Goal: Task Accomplishment & Management: Use online tool/utility

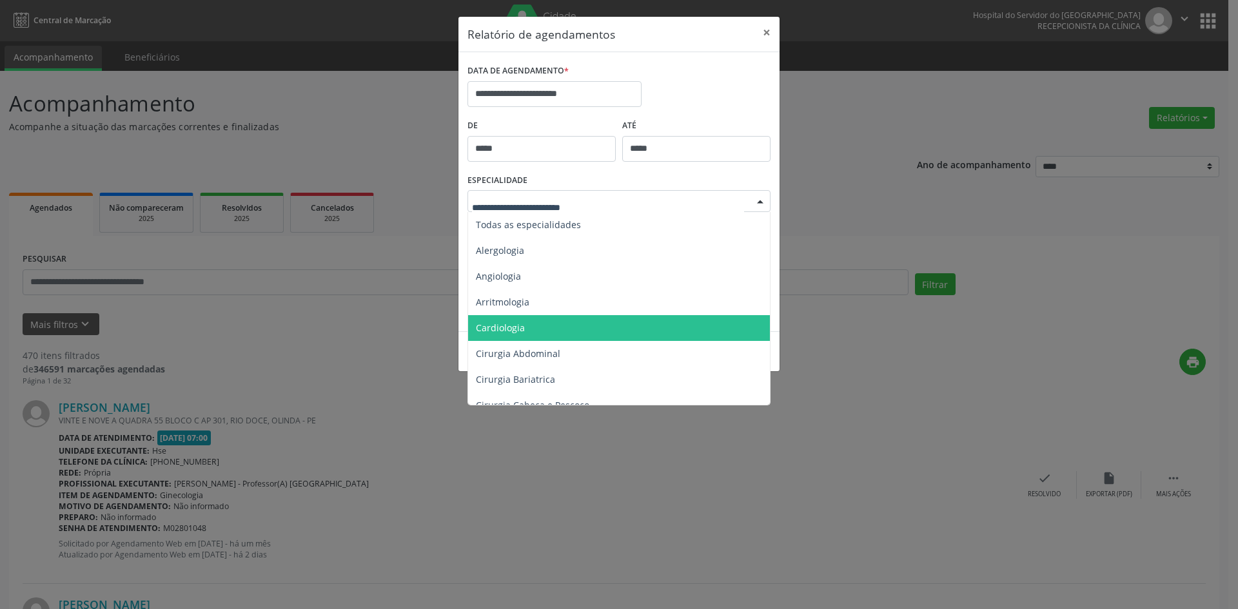
click at [502, 334] on span "Cardiologia" at bounding box center [620, 328] width 304 height 26
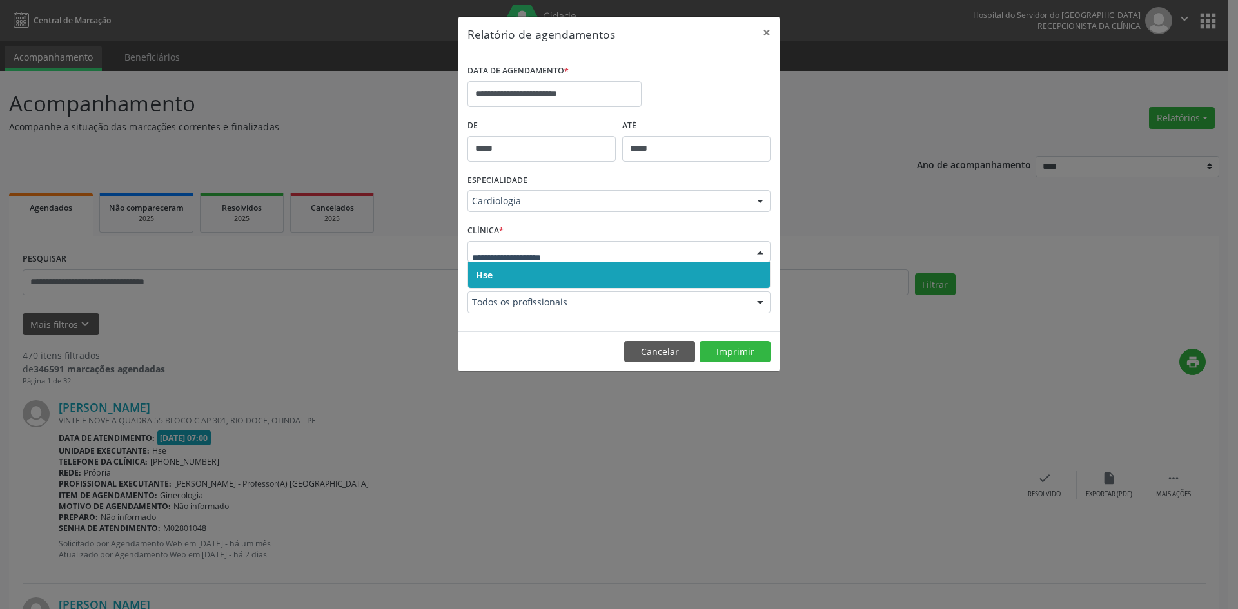
click at [491, 275] on span "Hse" at bounding box center [484, 275] width 17 height 12
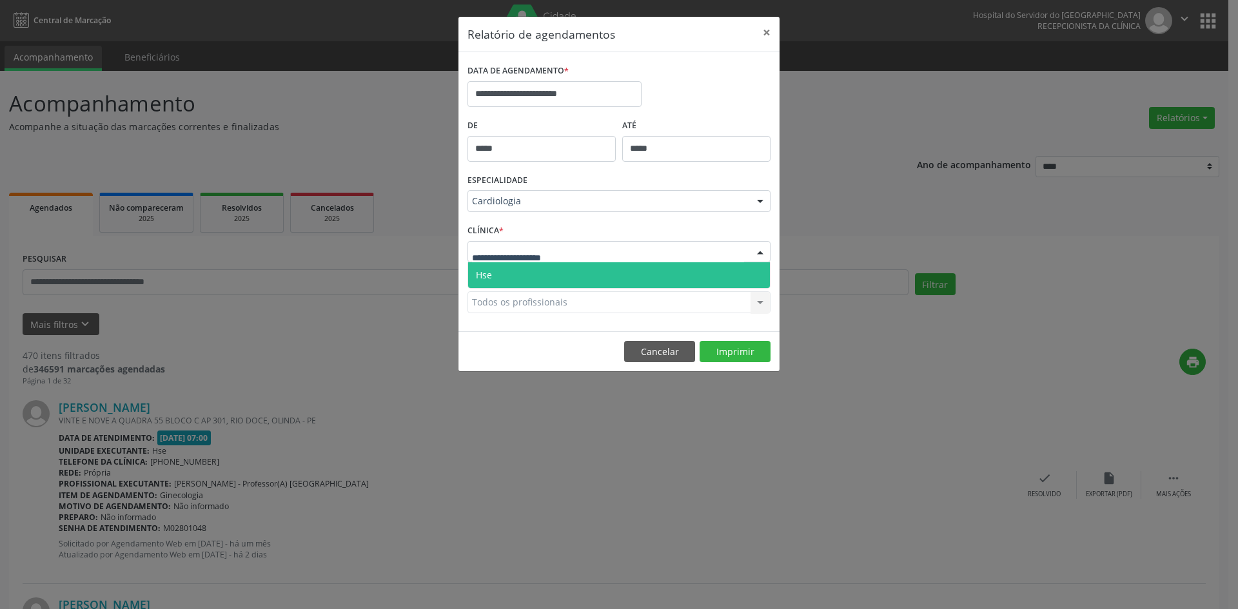
click at [487, 273] on span "Hse" at bounding box center [484, 275] width 16 height 12
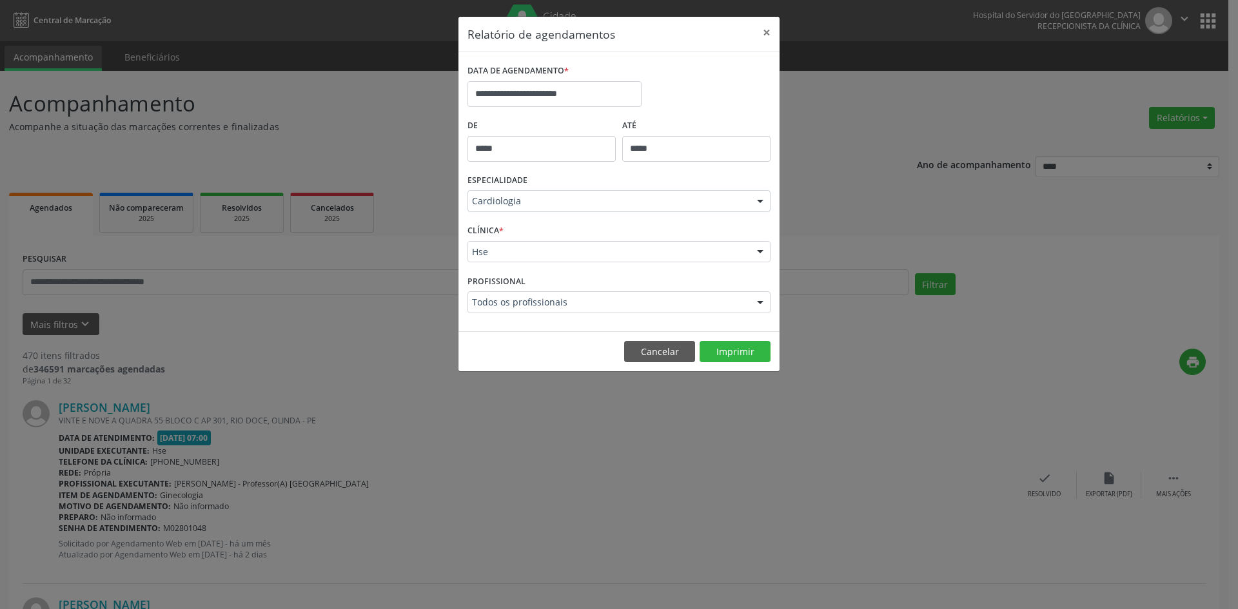
click at [490, 306] on div "Todos os profissionais Todos os profissionais [PERSON_NAME] - Professor(A) Nass…" at bounding box center [618, 302] width 303 height 22
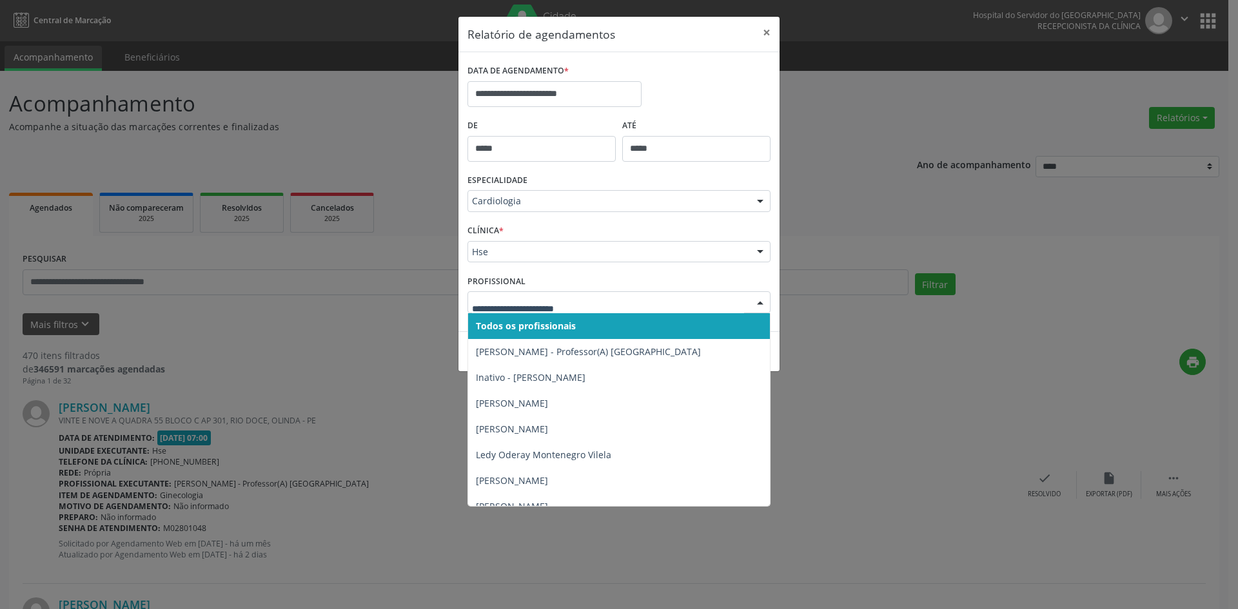
click at [495, 328] on span "Todos os profissionais" at bounding box center [526, 326] width 100 height 12
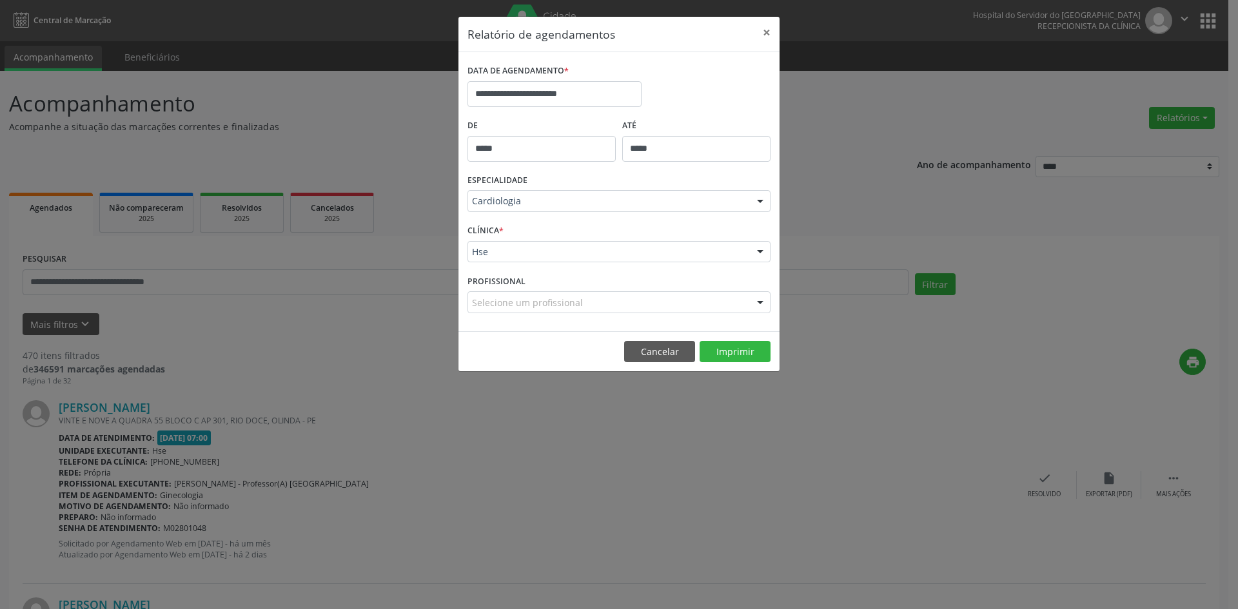
click at [497, 318] on div "PROFISSIONAL Selecione um profissional Todos os profissionais [PERSON_NAME] - P…" at bounding box center [619, 296] width 310 height 50
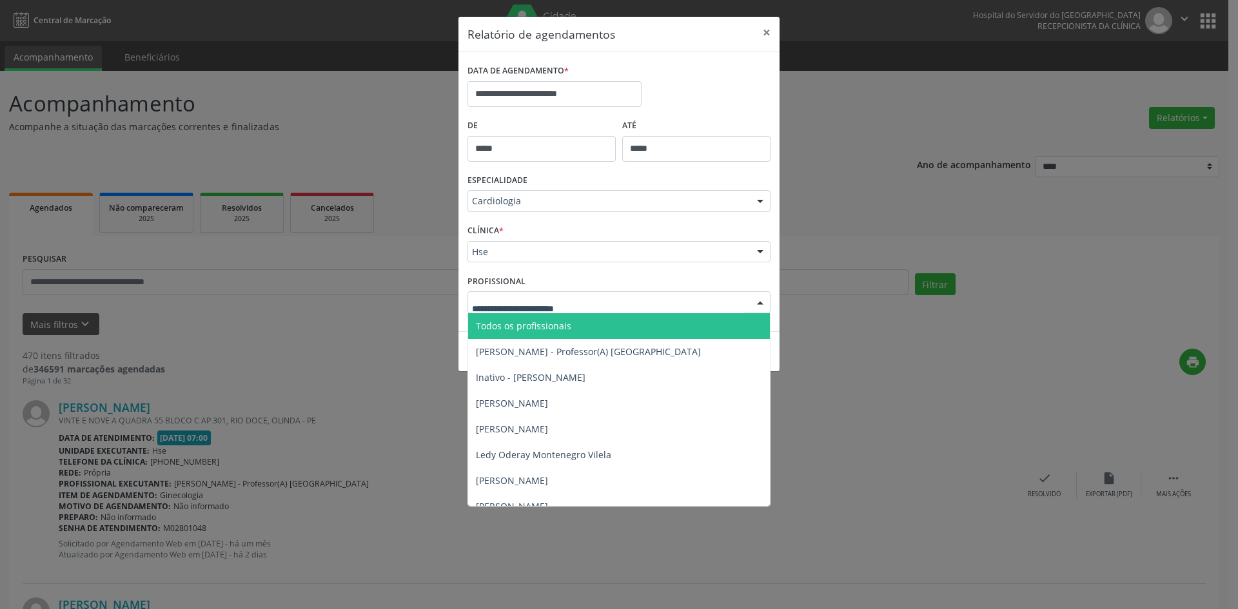
click at [497, 324] on span "Todos os profissionais" at bounding box center [523, 326] width 95 height 12
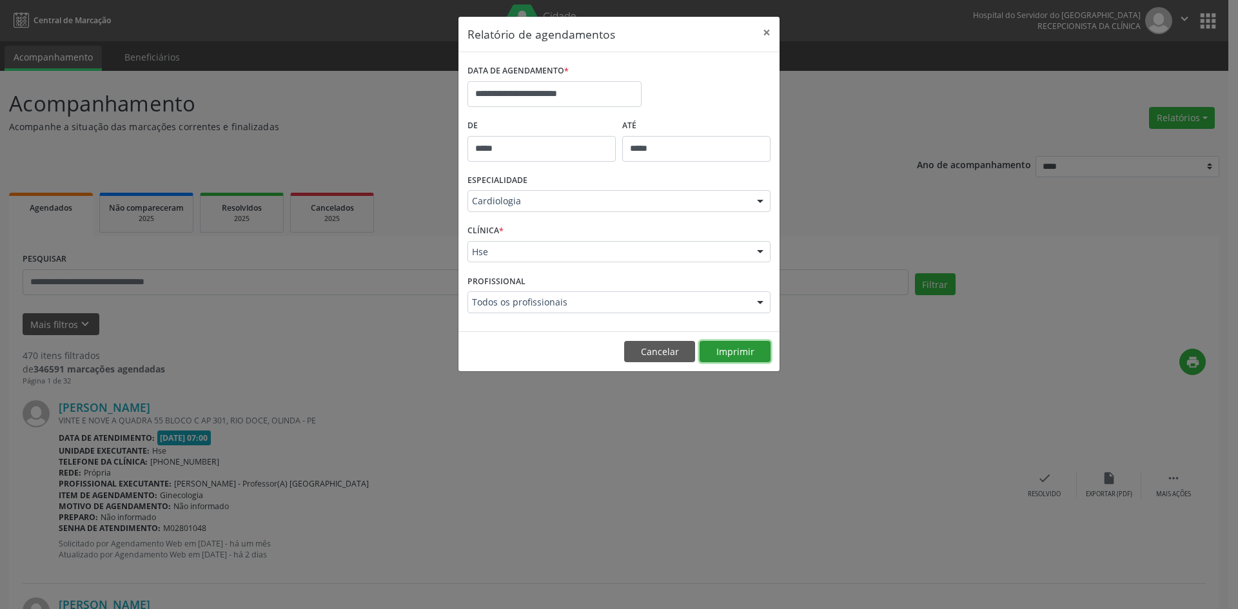
click at [730, 346] on button "Imprimir" at bounding box center [735, 352] width 71 height 22
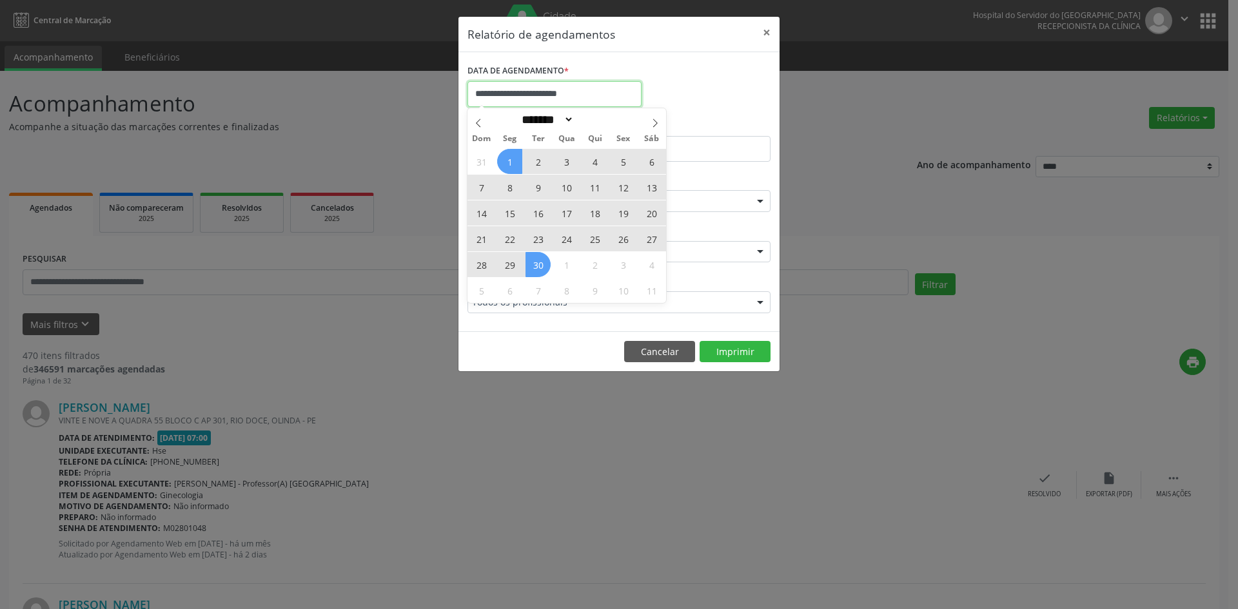
click at [562, 93] on input "**********" at bounding box center [554, 94] width 174 height 26
click at [482, 124] on icon at bounding box center [478, 123] width 9 height 9
select select "*"
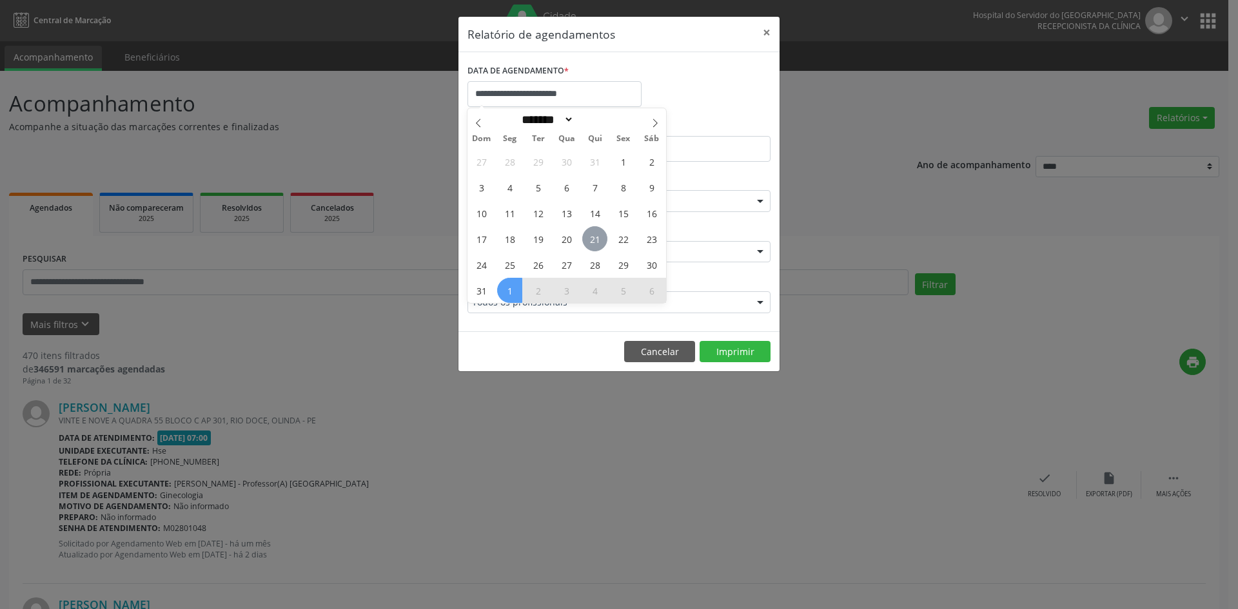
click at [594, 240] on span "21" at bounding box center [594, 238] width 25 height 25
type input "**********"
click at [594, 239] on span "21" at bounding box center [594, 238] width 25 height 25
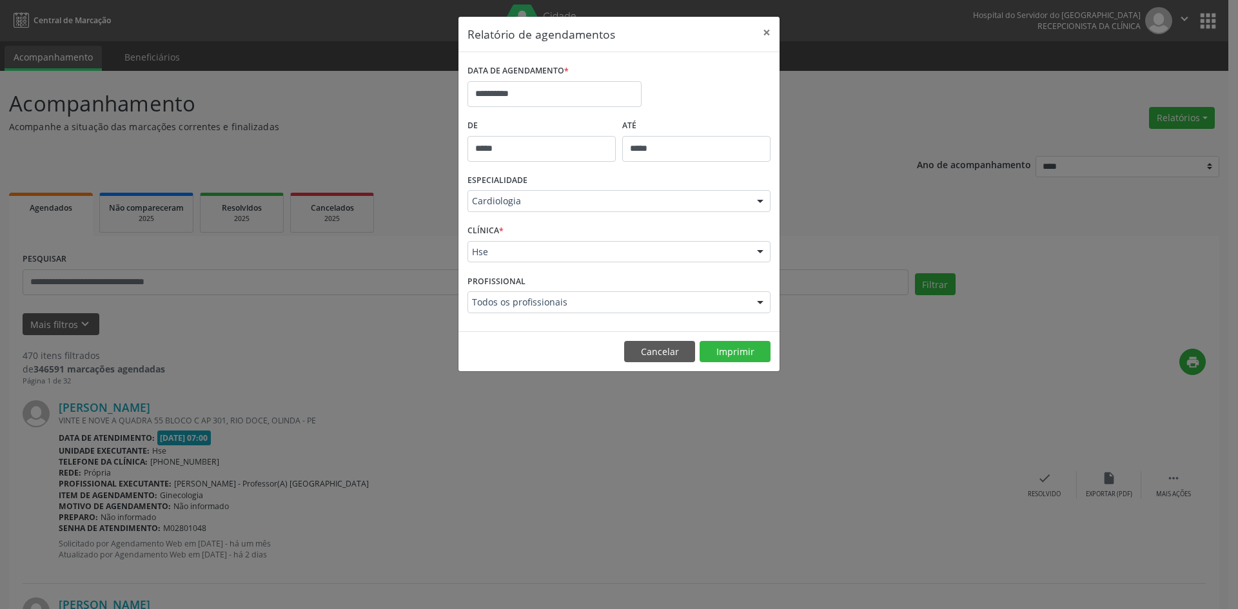
click at [754, 201] on div at bounding box center [760, 202] width 19 height 22
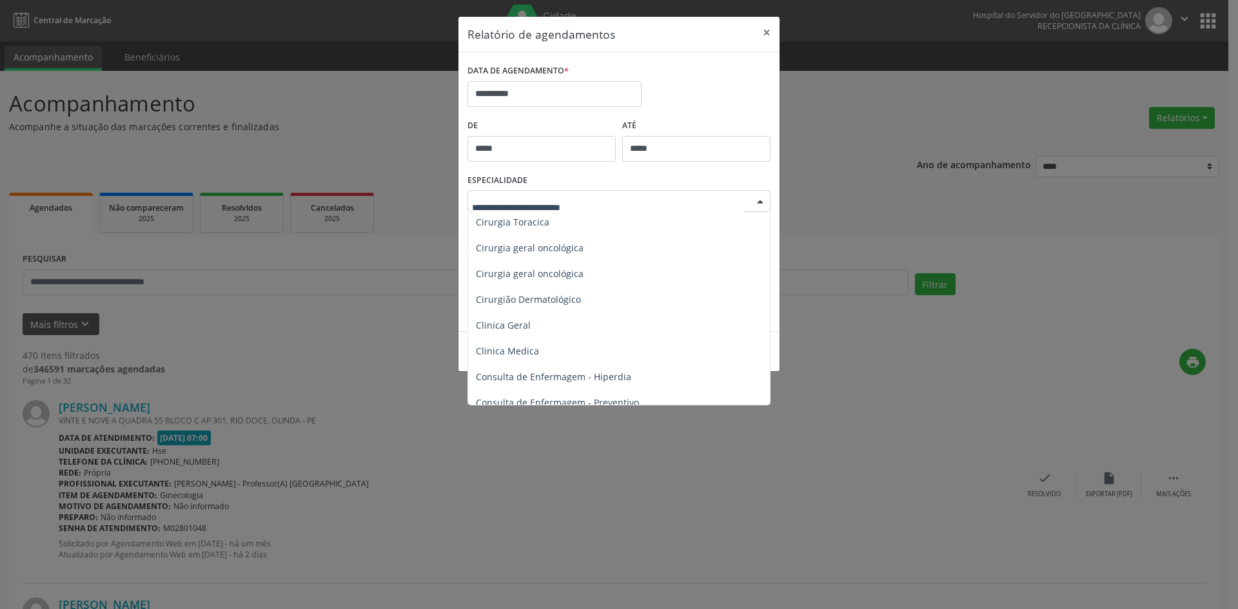
scroll to position [387, 0]
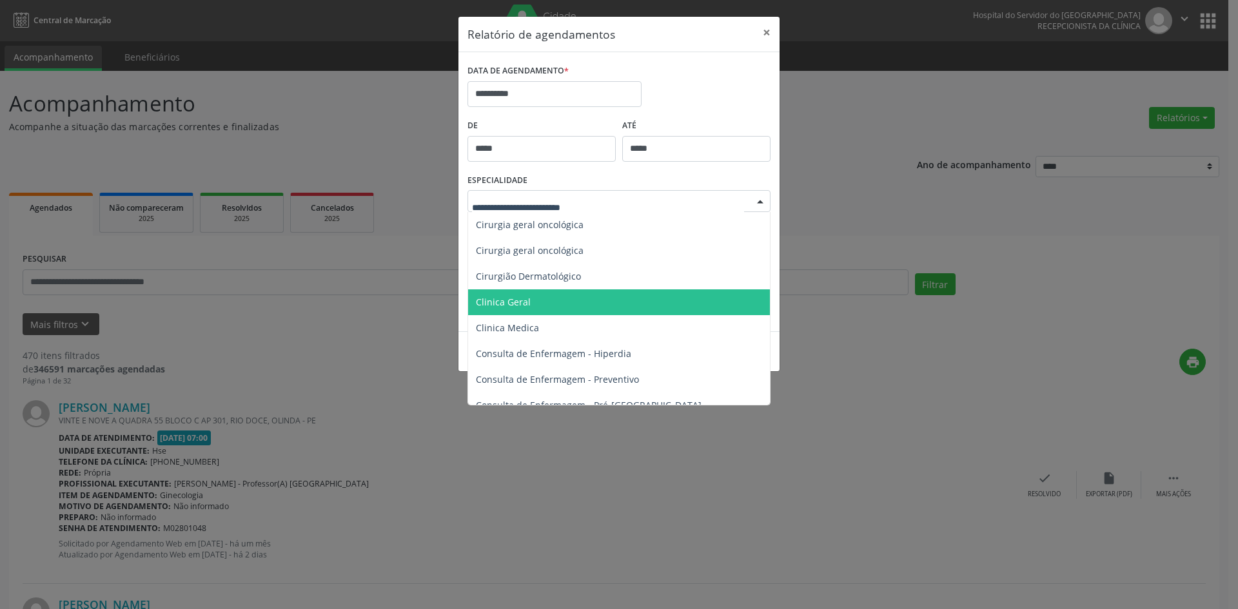
click at [514, 302] on span "Clinica Geral" at bounding box center [503, 302] width 55 height 12
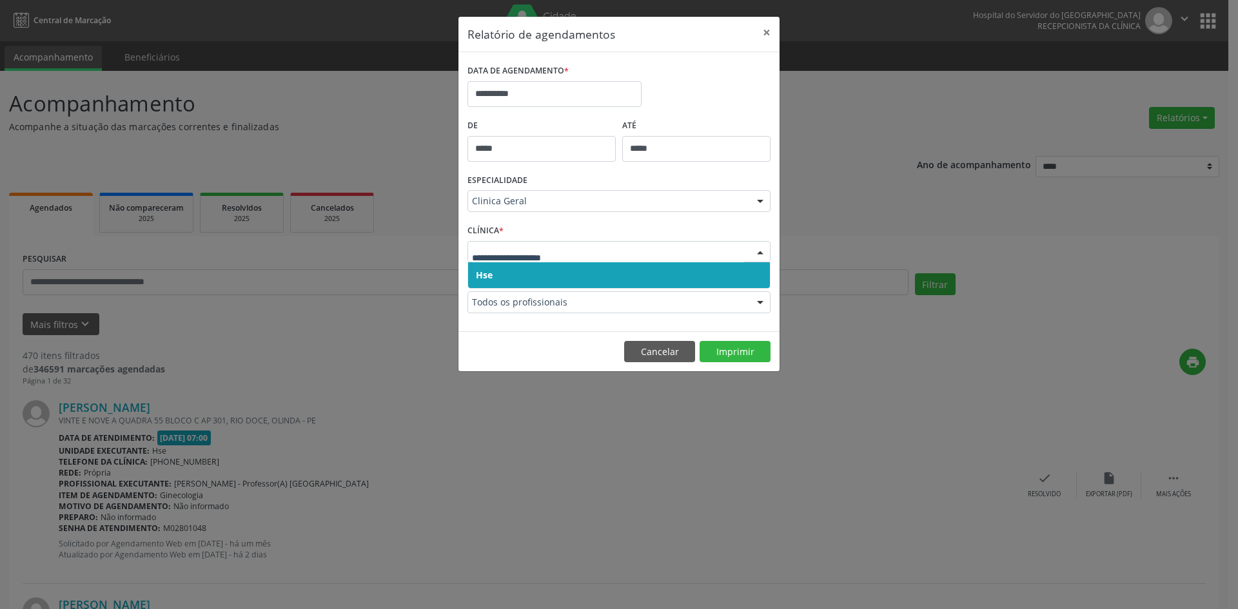
click at [485, 271] on span "Hse" at bounding box center [484, 275] width 17 height 12
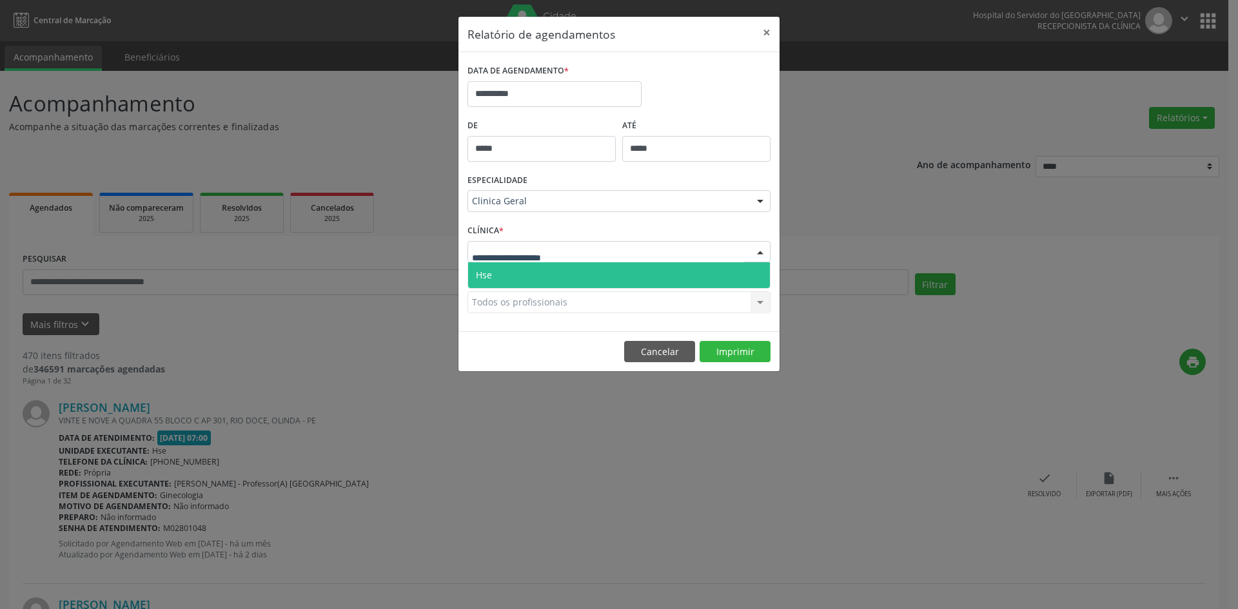
click at [487, 277] on span "Hse" at bounding box center [484, 275] width 16 height 12
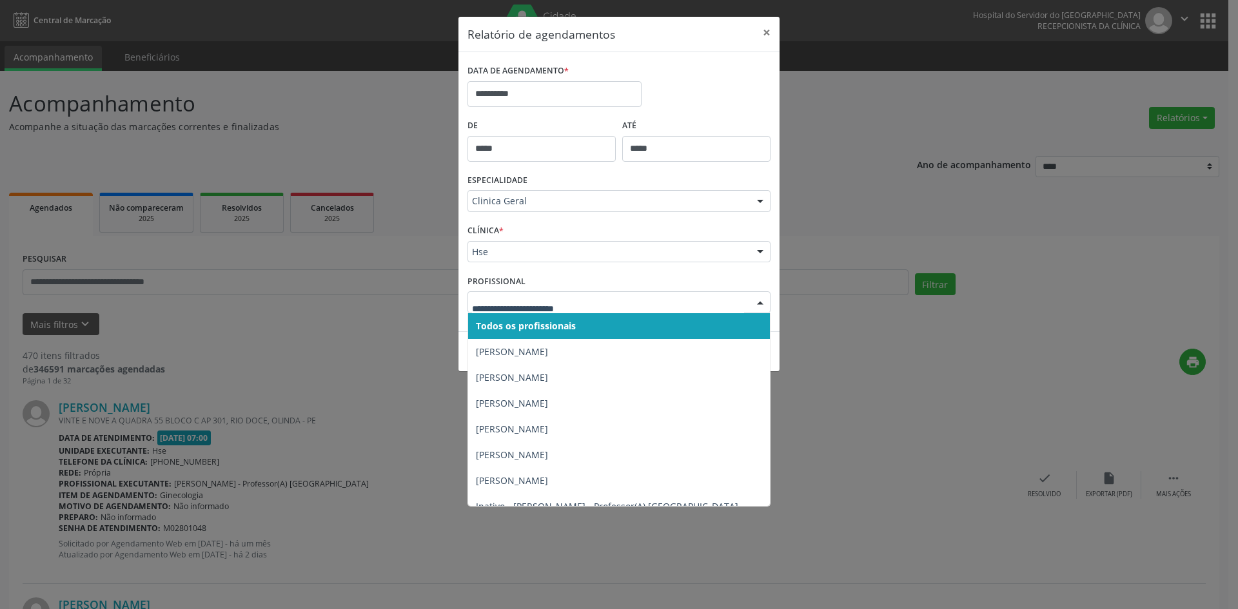
click at [516, 326] on span "Todos os profissionais" at bounding box center [526, 326] width 100 height 12
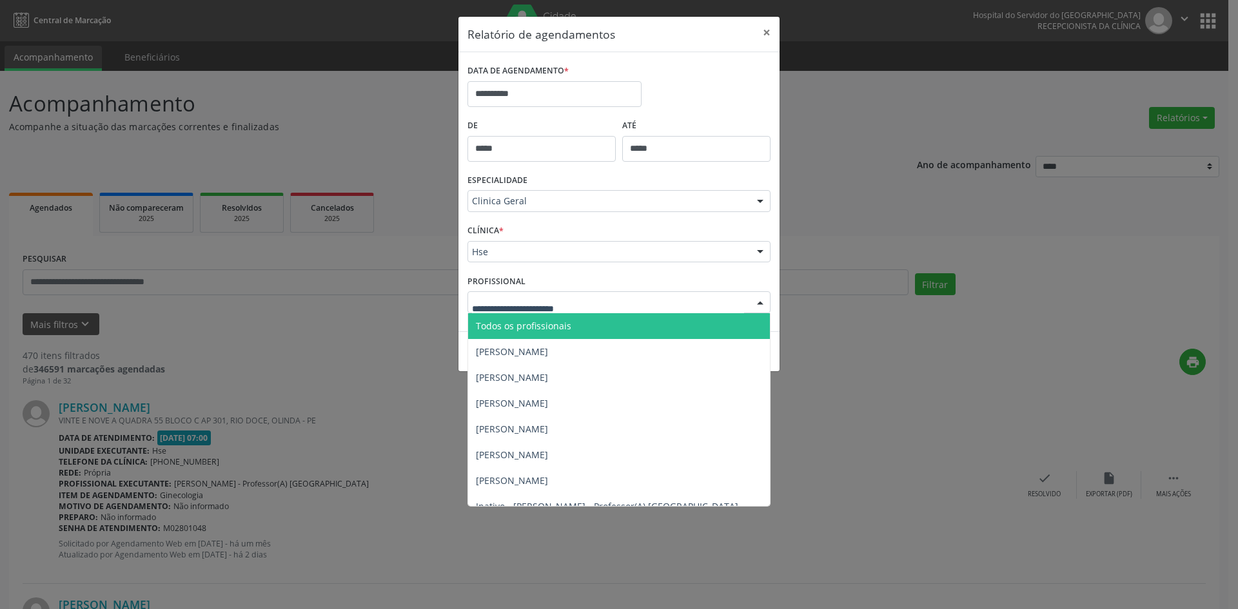
click at [508, 328] on span "Todos os profissionais" at bounding box center [523, 326] width 95 height 12
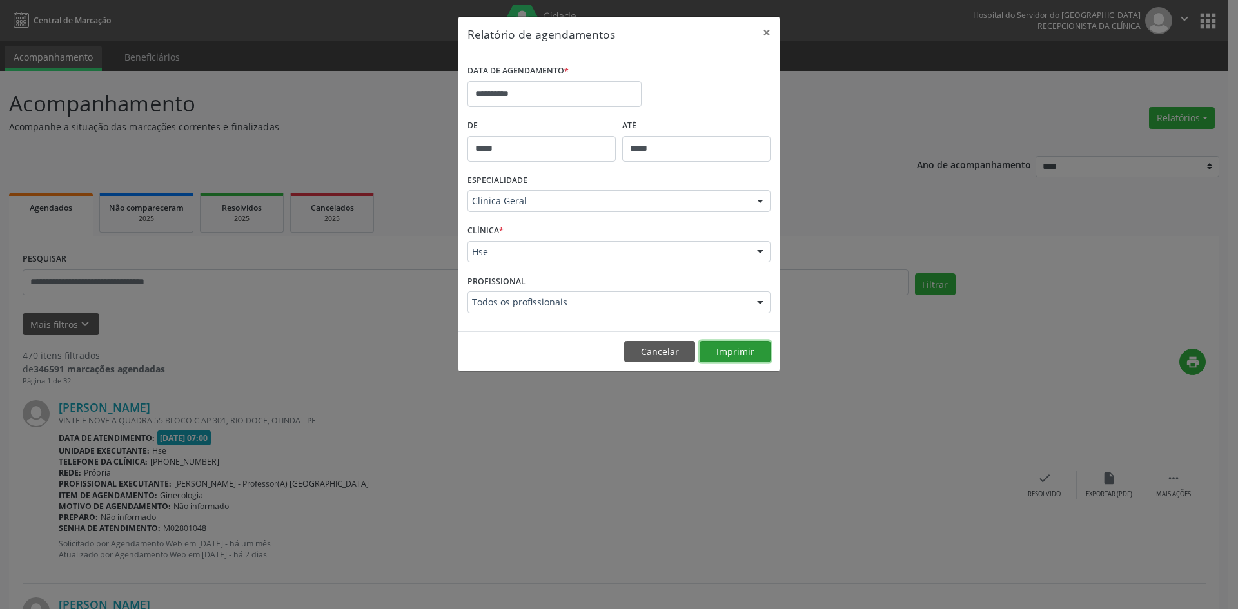
click at [747, 354] on button "Imprimir" at bounding box center [735, 352] width 71 height 22
